Goal: Information Seeking & Learning: Learn about a topic

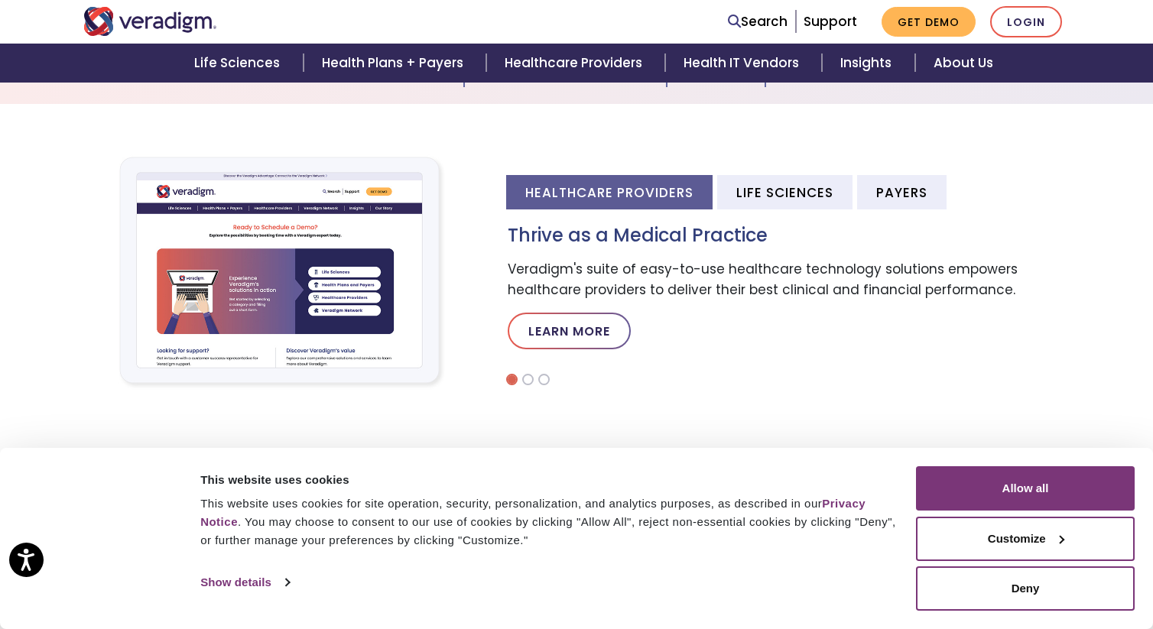
scroll to position [467, 0]
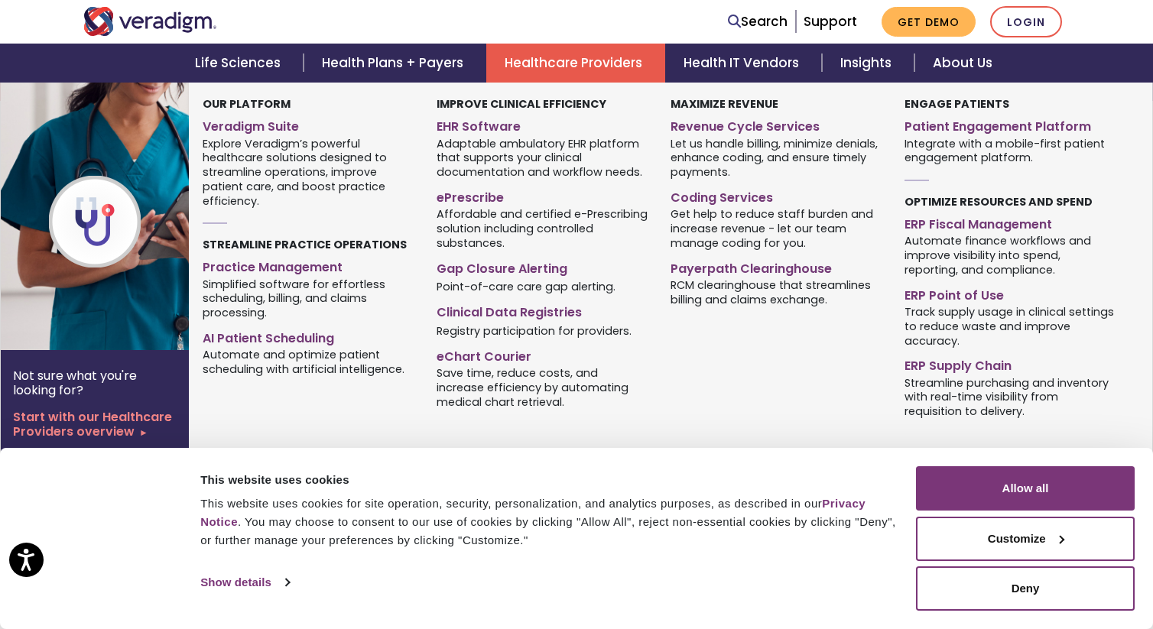
click at [567, 66] on link "Healthcare Providers" at bounding box center [575, 63] width 179 height 39
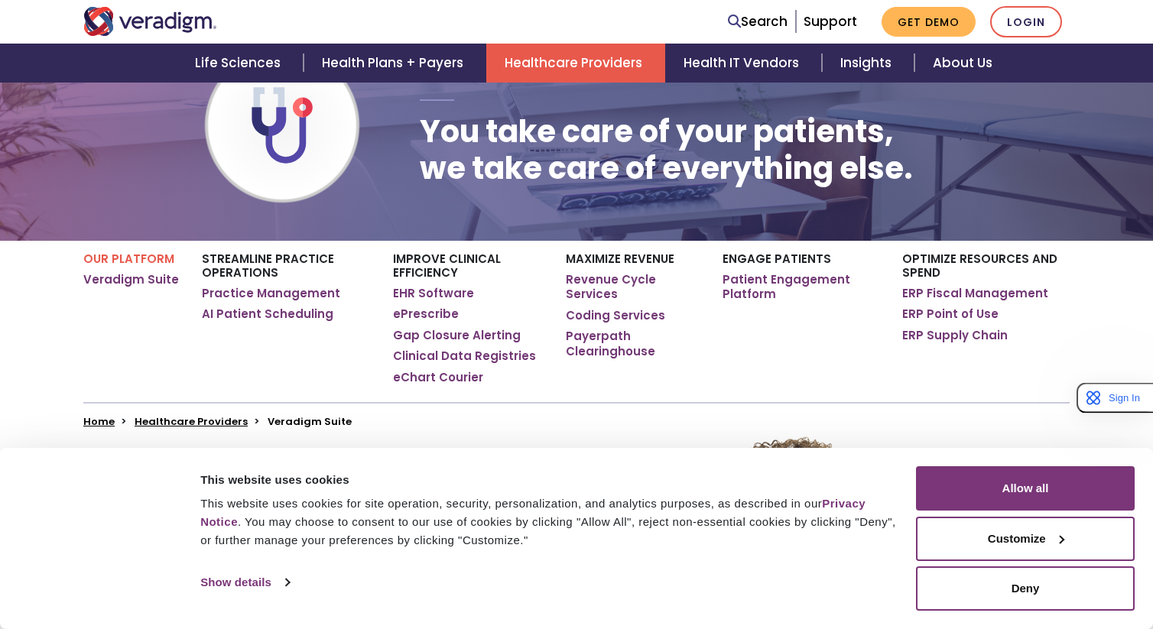
scroll to position [144, 0]
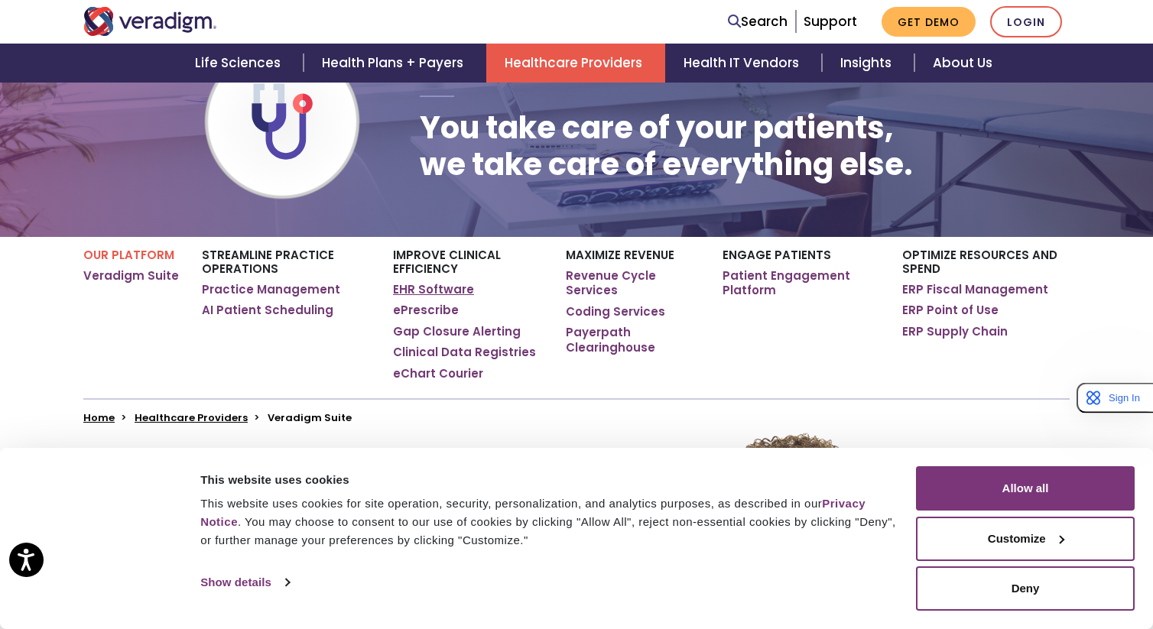
click at [420, 290] on link "EHR Software" at bounding box center [433, 289] width 81 height 15
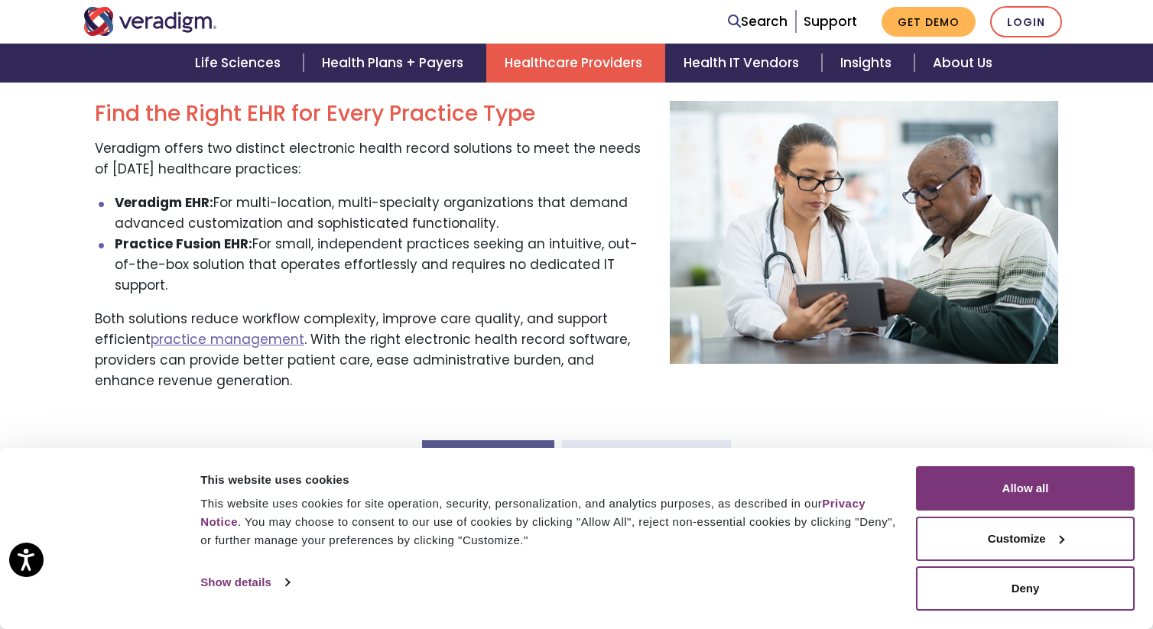
scroll to position [504, 0]
